Goal: Task Accomplishment & Management: Complete application form

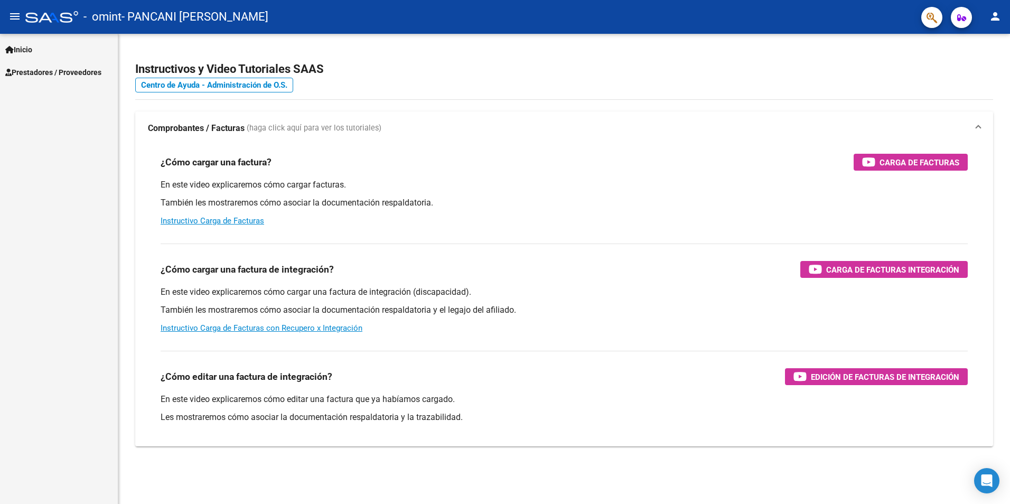
click at [105, 79] on link "Prestadores / Proveedores" at bounding box center [59, 72] width 118 height 23
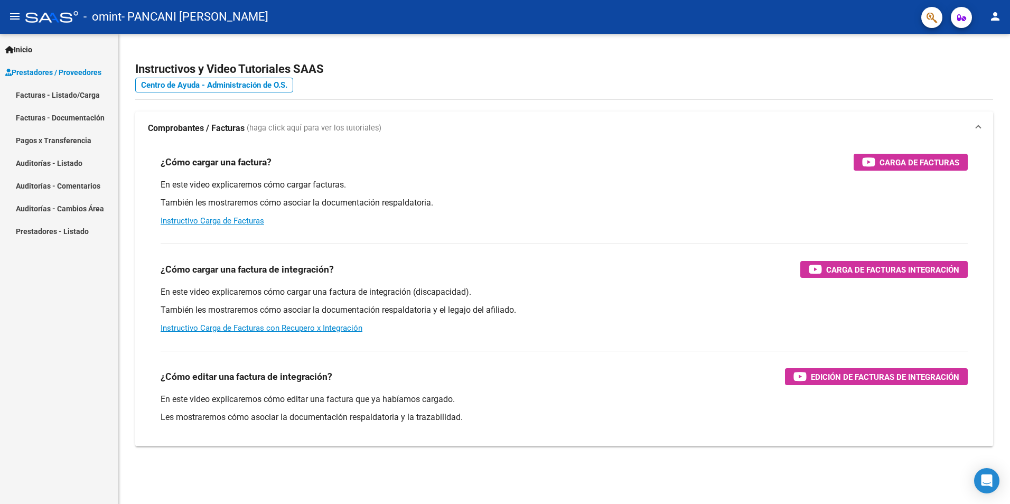
click at [87, 90] on link "Facturas - Listado/Carga" at bounding box center [59, 94] width 118 height 23
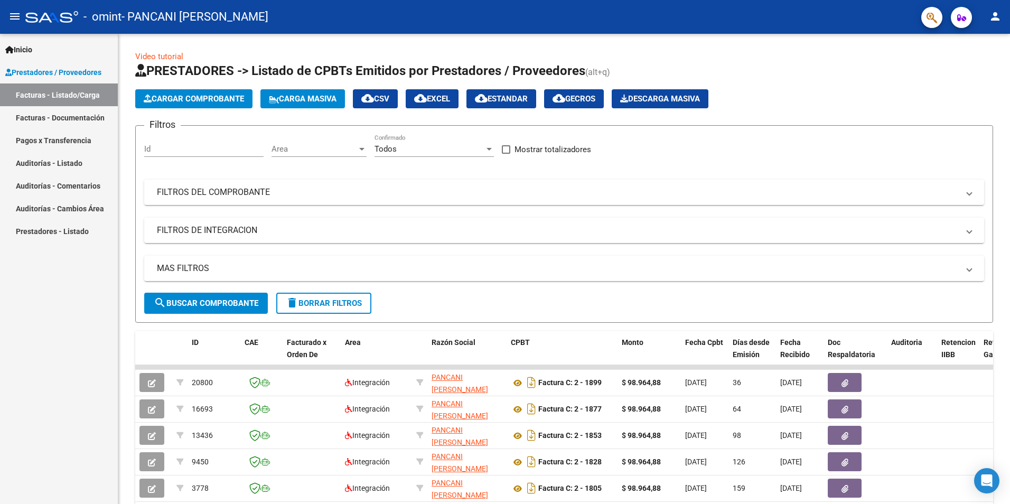
click at [156, 99] on span "Cargar Comprobante" at bounding box center [194, 99] width 100 height 10
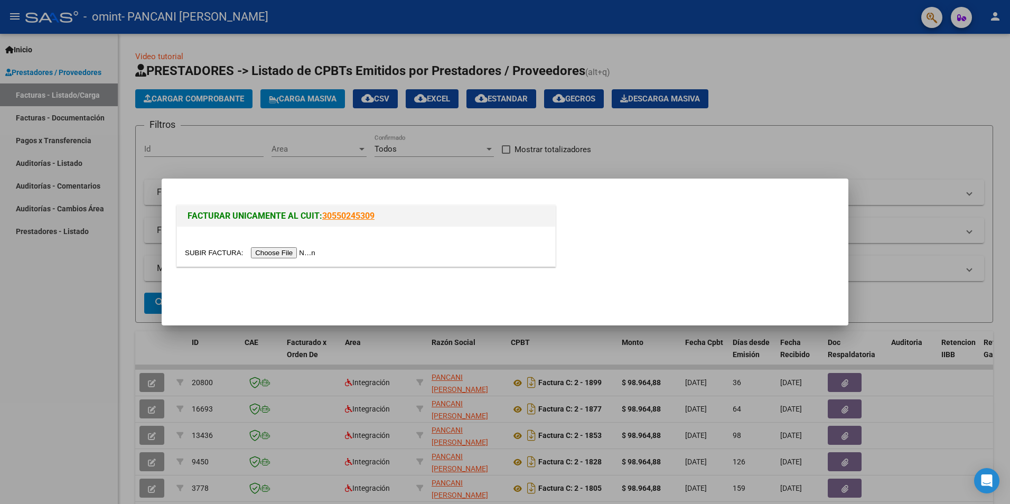
click at [298, 254] on input "file" at bounding box center [252, 252] width 134 height 11
click at [281, 256] on input "file" at bounding box center [252, 252] width 134 height 11
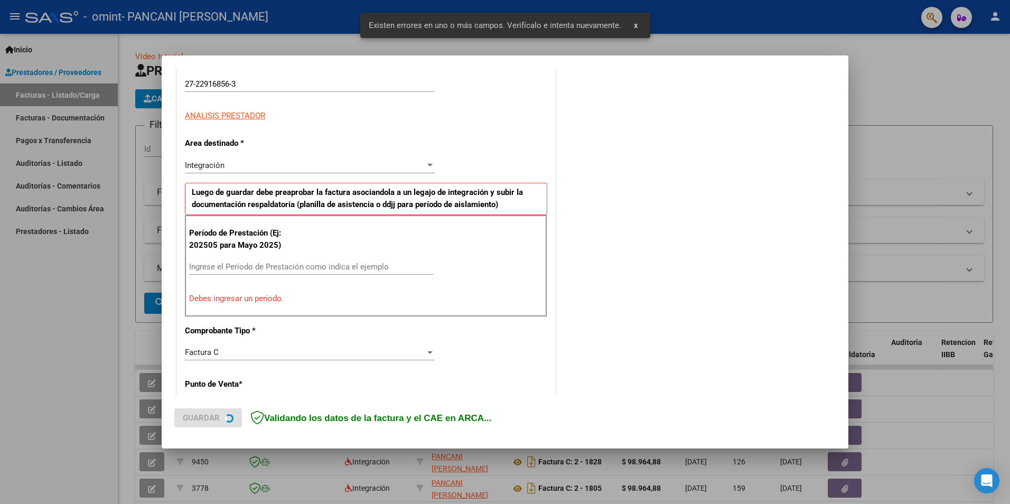
scroll to position [184, 0]
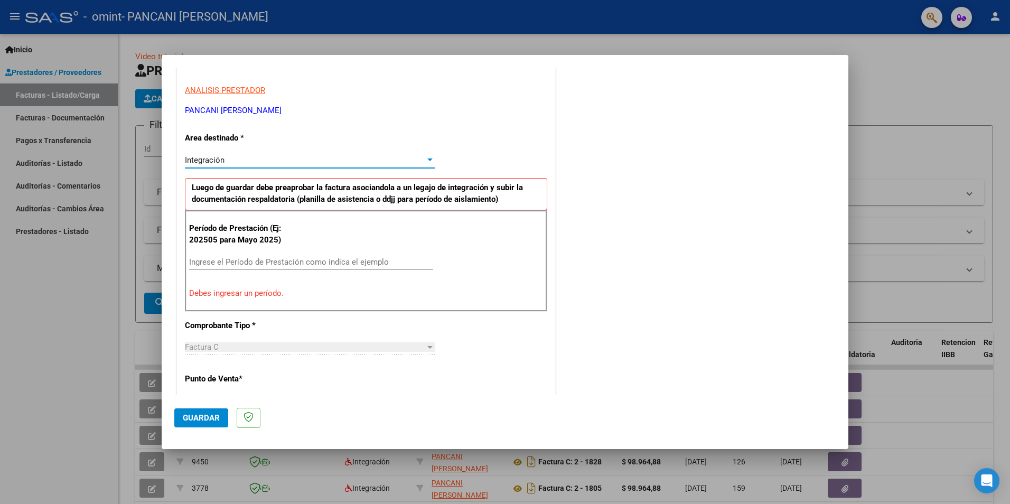
click at [413, 162] on div "Integración" at bounding box center [305, 160] width 240 height 10
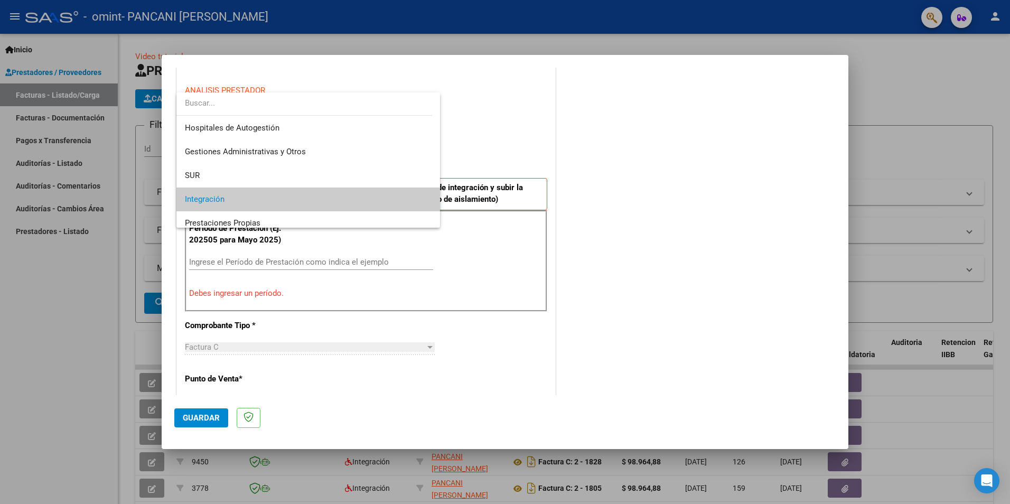
scroll to position [40, 0]
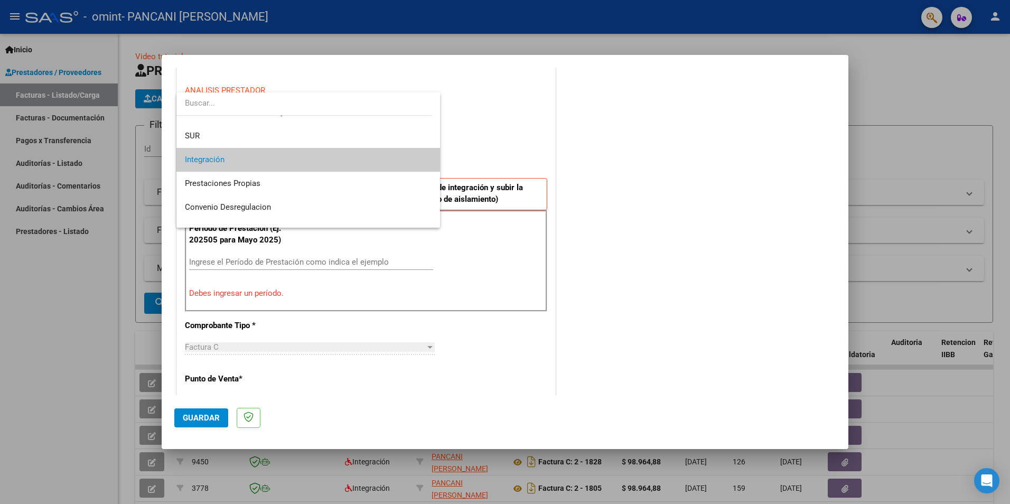
click at [496, 164] on div at bounding box center [505, 252] width 1010 height 504
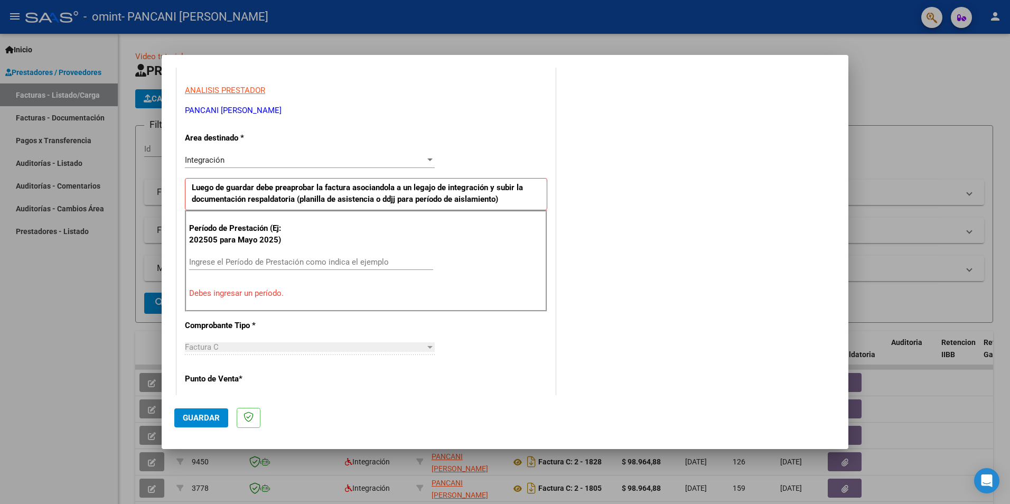
click at [315, 267] on div "Ingrese el Período de Prestación como indica el ejemplo" at bounding box center [311, 262] width 244 height 16
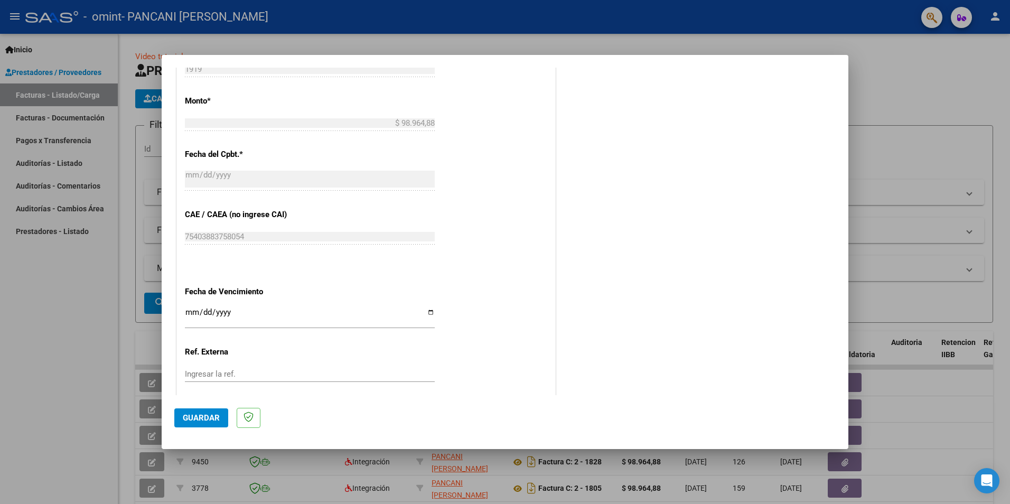
scroll to position [602, 0]
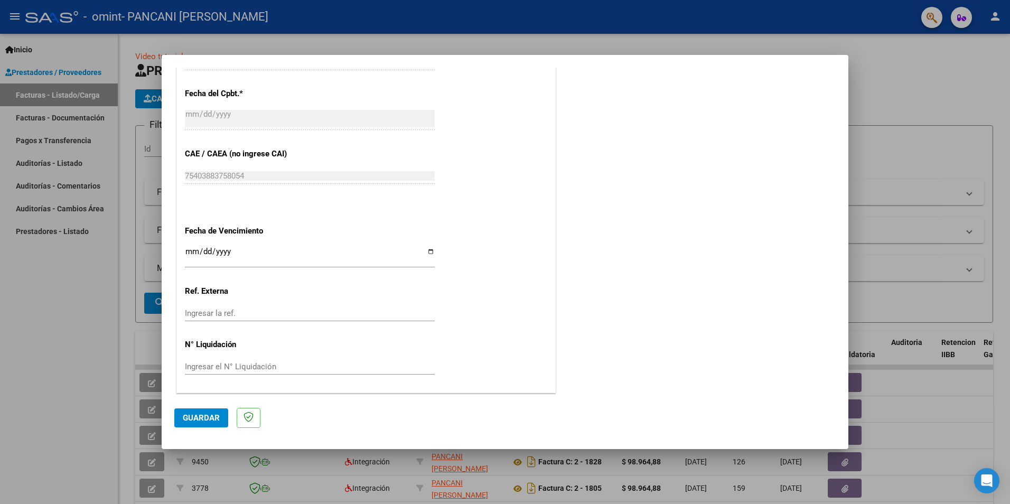
type input "202509"
click at [429, 253] on input "Ingresar la fecha" at bounding box center [310, 255] width 250 height 17
type input "[DATE]"
click at [211, 423] on span "Guardar" at bounding box center [201, 418] width 37 height 10
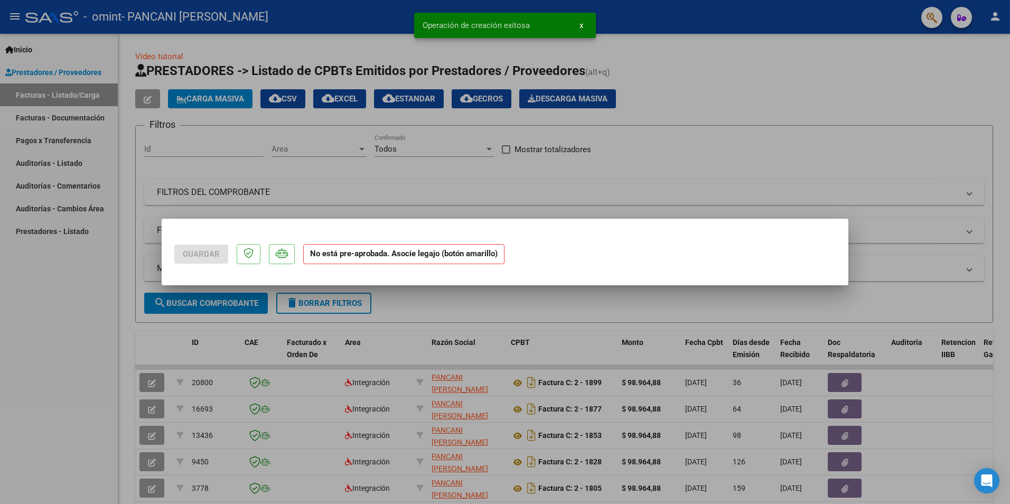
scroll to position [0, 0]
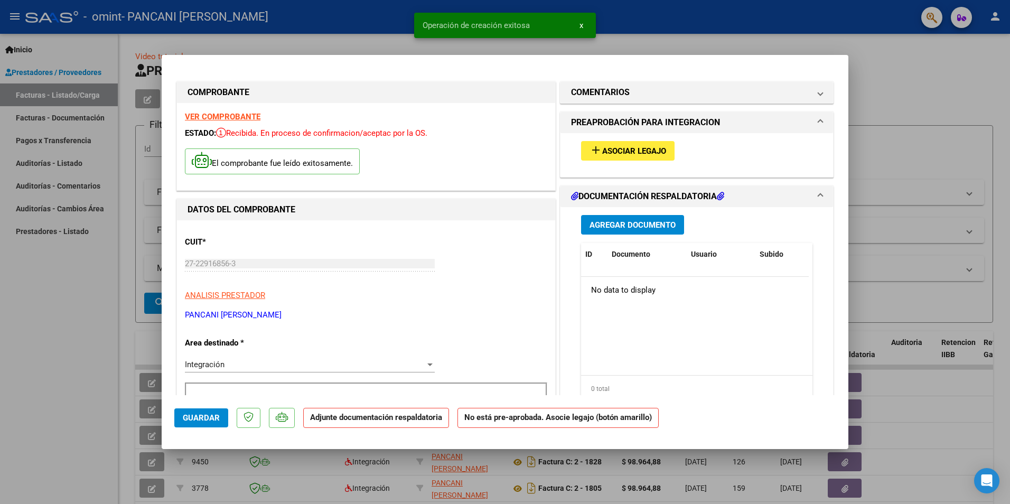
click at [627, 154] on span "Asociar Legajo" at bounding box center [634, 151] width 64 height 10
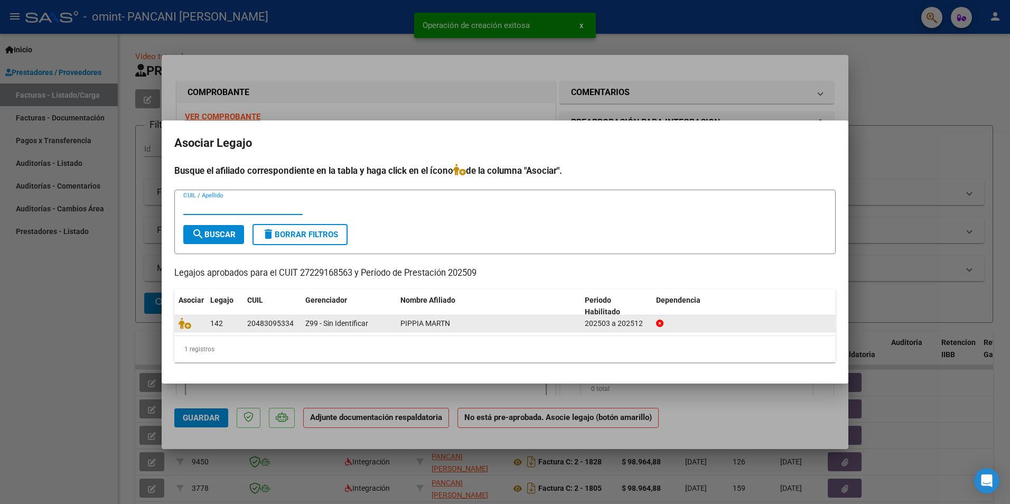
click at [178, 321] on datatable-body-cell at bounding box center [190, 323] width 32 height 16
click at [188, 329] on div at bounding box center [190, 323] width 23 height 12
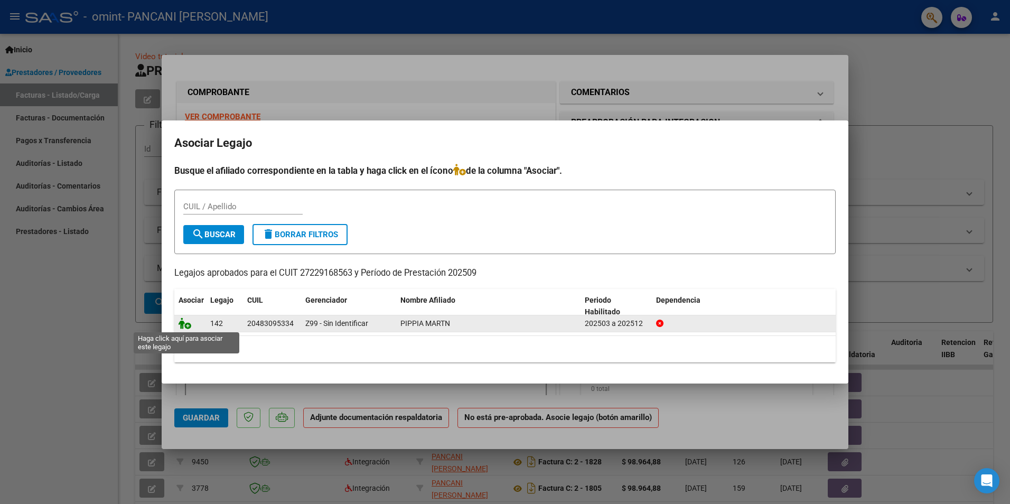
click at [188, 328] on icon at bounding box center [185, 323] width 13 height 12
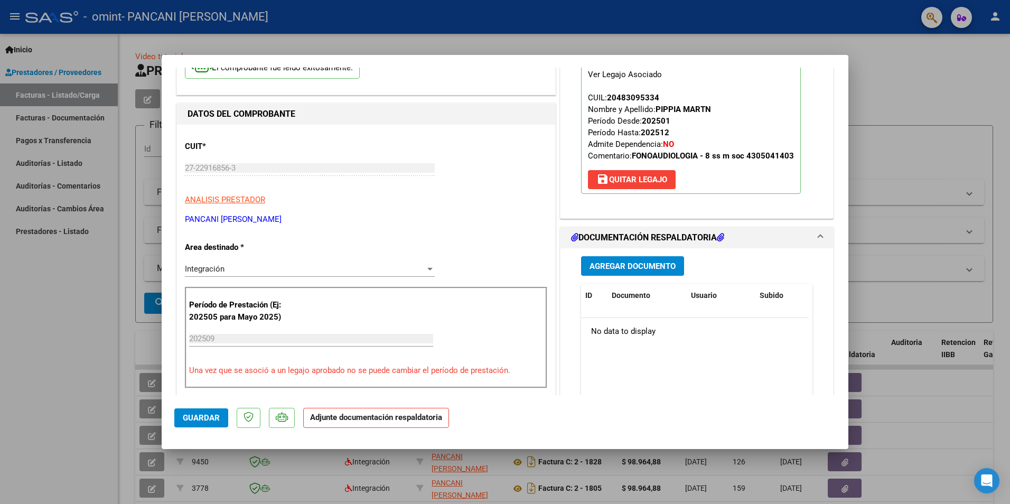
scroll to position [143, 0]
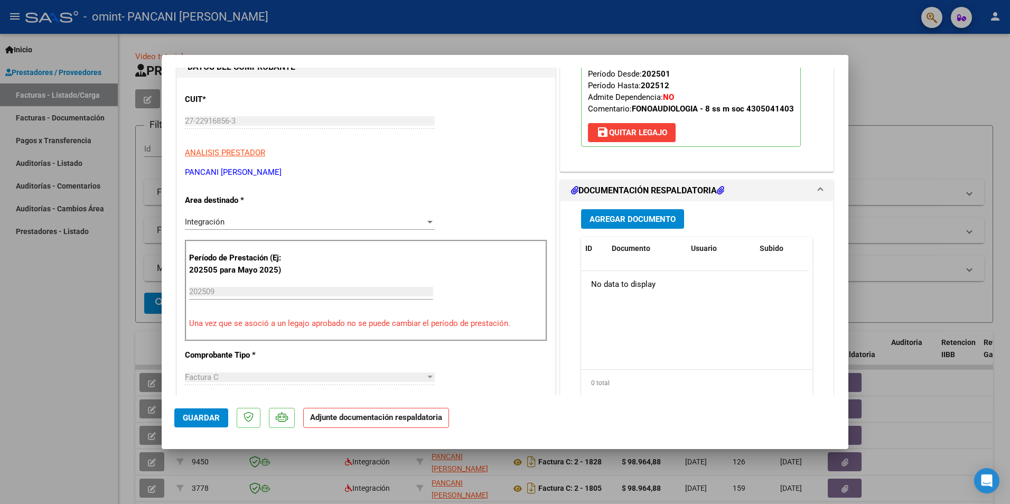
click at [638, 224] on button "Agregar Documento" at bounding box center [632, 219] width 103 height 20
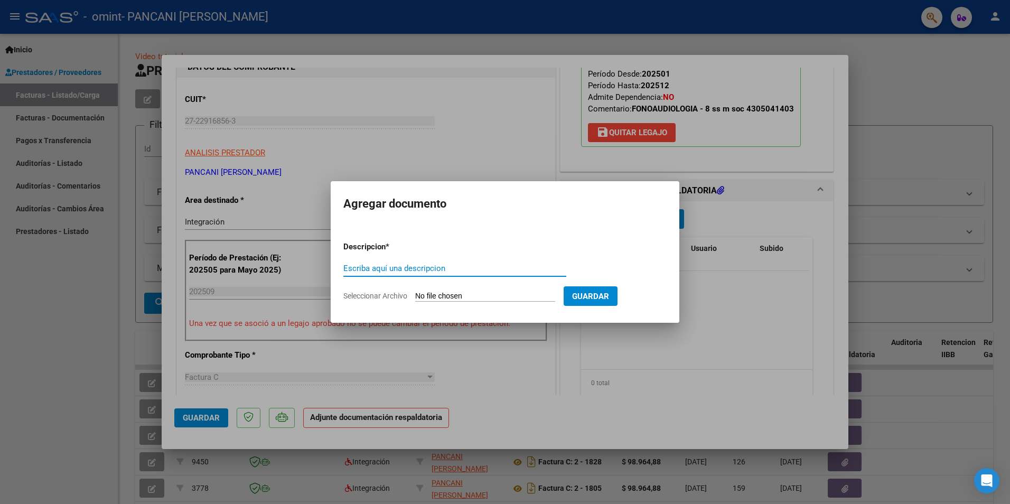
click at [454, 269] on input "Escriba aquí una descripcion" at bounding box center [454, 269] width 223 height 10
type input "Planilla"
click at [510, 297] on input "Seleccionar Archivo" at bounding box center [485, 297] width 140 height 10
type input "C:\fakepath\Planilla Sept [PERSON_NAME].pdf"
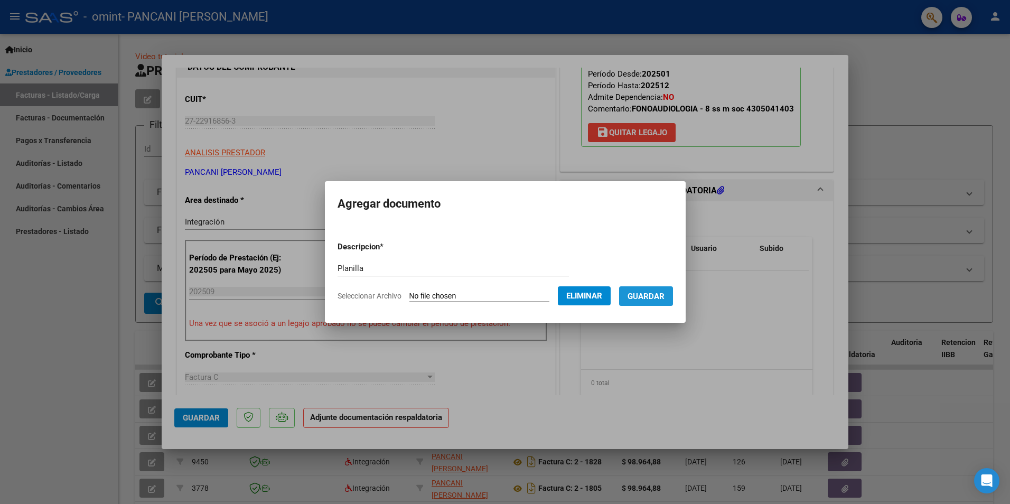
click at [648, 294] on span "Guardar" at bounding box center [646, 297] width 37 height 10
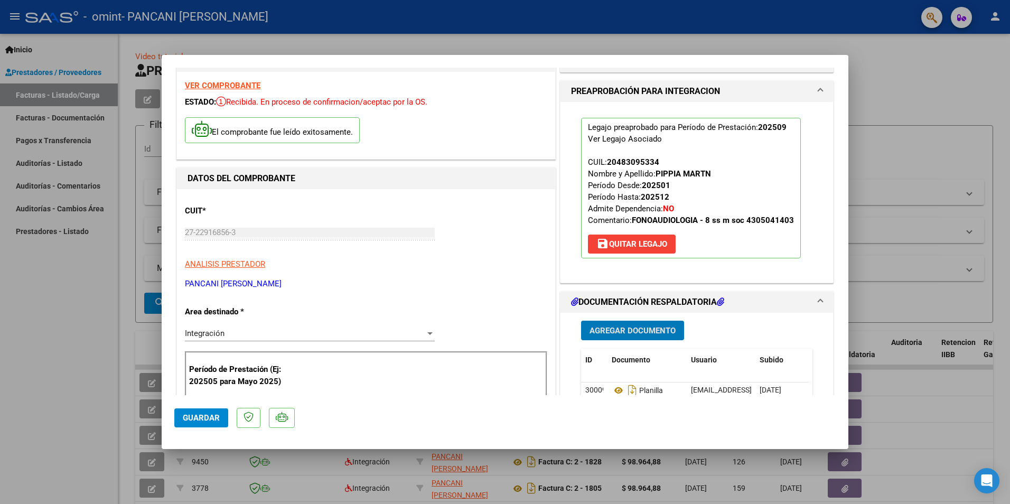
scroll to position [32, 0]
click at [195, 424] on button "Guardar" at bounding box center [201, 417] width 54 height 19
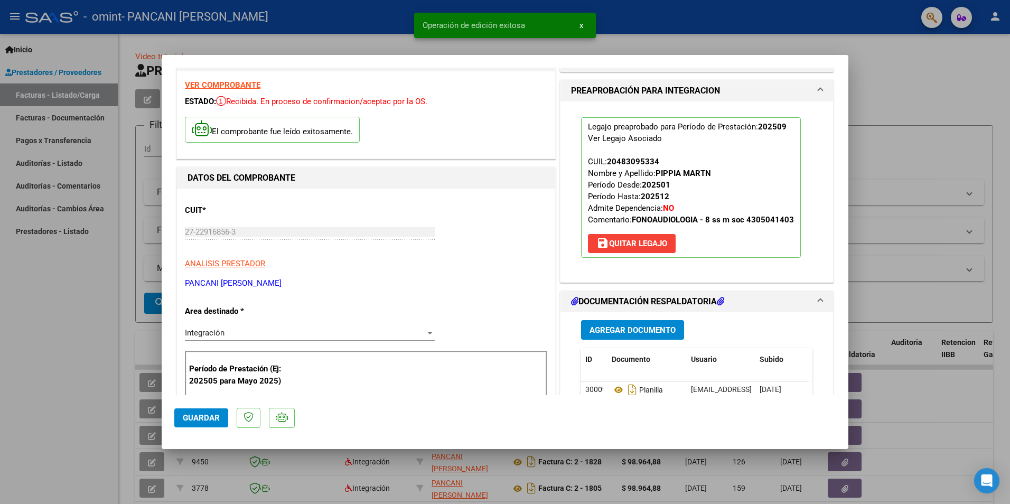
click at [117, 320] on div at bounding box center [505, 252] width 1010 height 504
type input "$ 0,00"
